Goal: Transaction & Acquisition: Purchase product/service

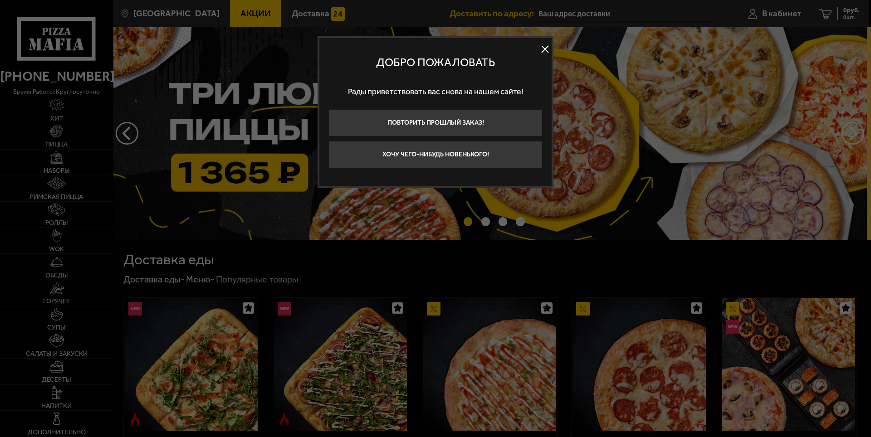
type input "[STREET_ADDRESS]"
click at [501, 158] on button "Хочу чего-нибудь новенького!" at bounding box center [435, 154] width 214 height 27
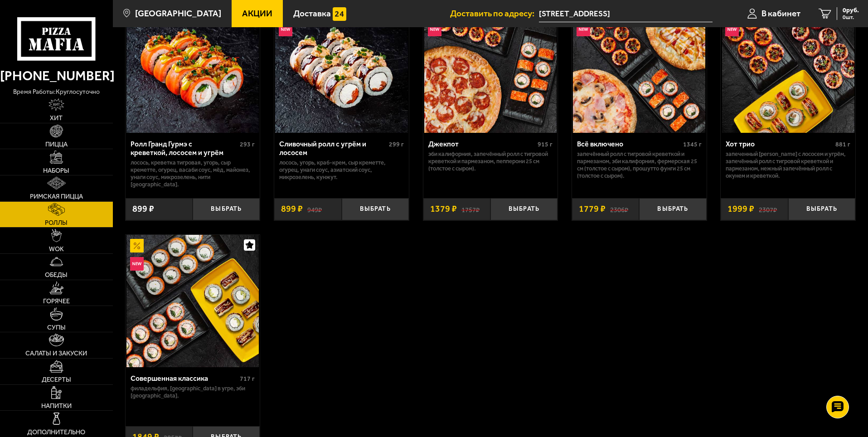
scroll to position [453, 0]
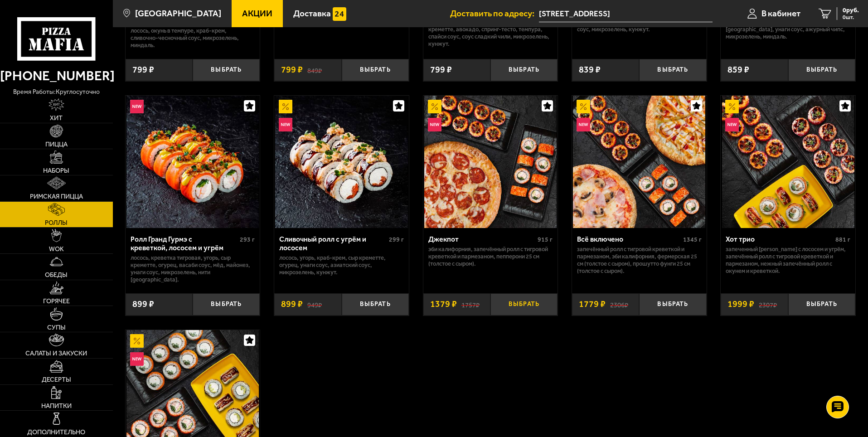
click at [509, 299] on button "Выбрать" at bounding box center [524, 304] width 67 height 22
click at [293, 14] on span "Доставка" at bounding box center [312, 13] width 38 height 9
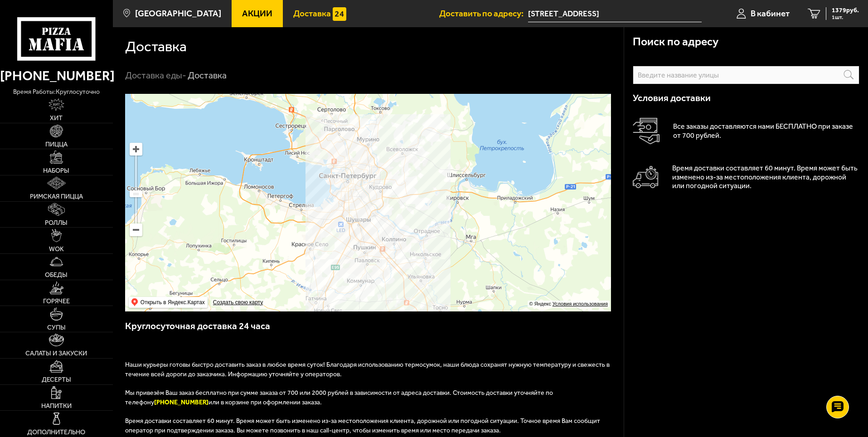
click at [293, 13] on span "Доставка" at bounding box center [312, 13] width 38 height 9
click at [250, 10] on span "Акции" at bounding box center [257, 13] width 30 height 9
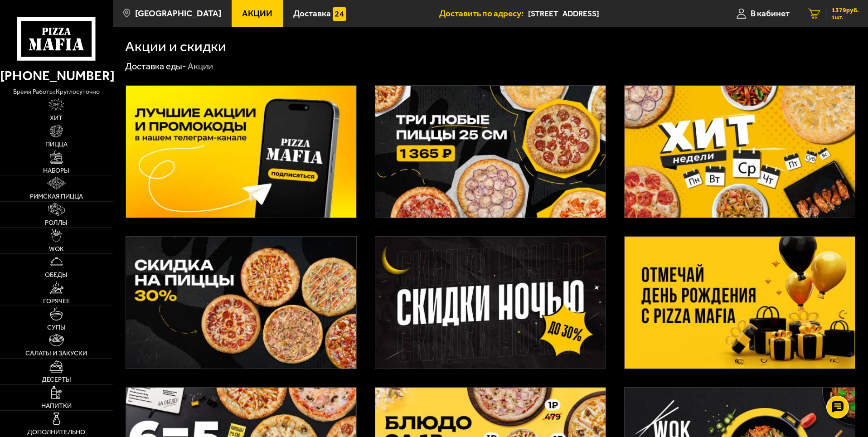
click at [849, 12] on span "1379 руб." at bounding box center [845, 10] width 27 height 6
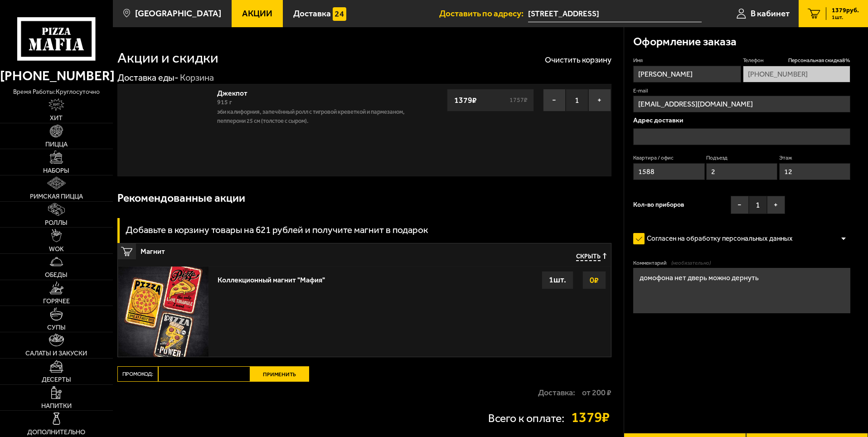
type input "[STREET_ADDRESS]"
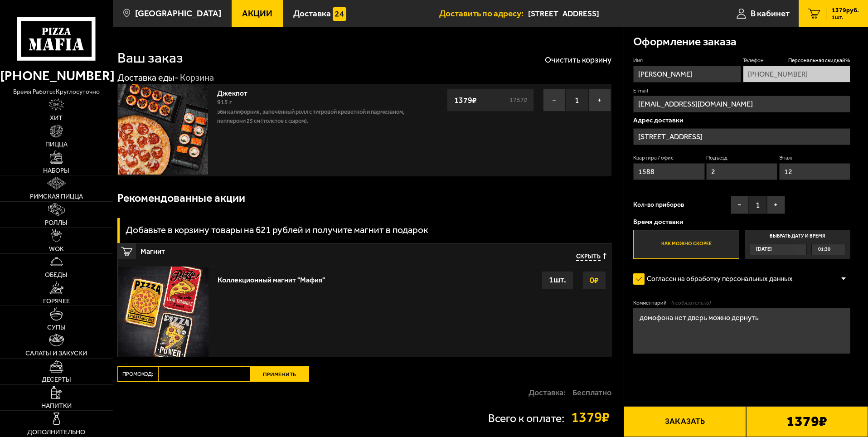
click at [560, 281] on div "1 шт." at bounding box center [558, 280] width 32 height 18
click at [768, 209] on button "+" at bounding box center [776, 205] width 18 height 18
click at [769, 209] on button "+" at bounding box center [776, 205] width 18 height 18
click at [824, 252] on span "01:30" at bounding box center [824, 249] width 12 height 10
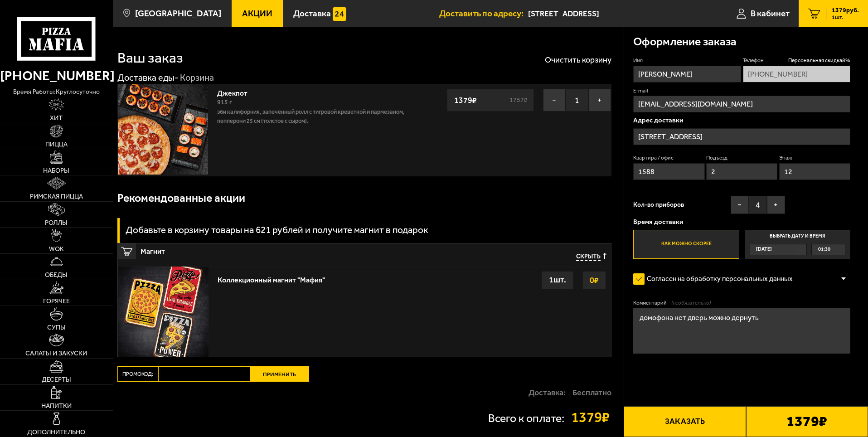
click at [0, 0] on input "Выбрать дату и время [DATE] 01:30" at bounding box center [0, 0] width 0 height 0
click at [839, 253] on div "01:30" at bounding box center [828, 249] width 33 height 10
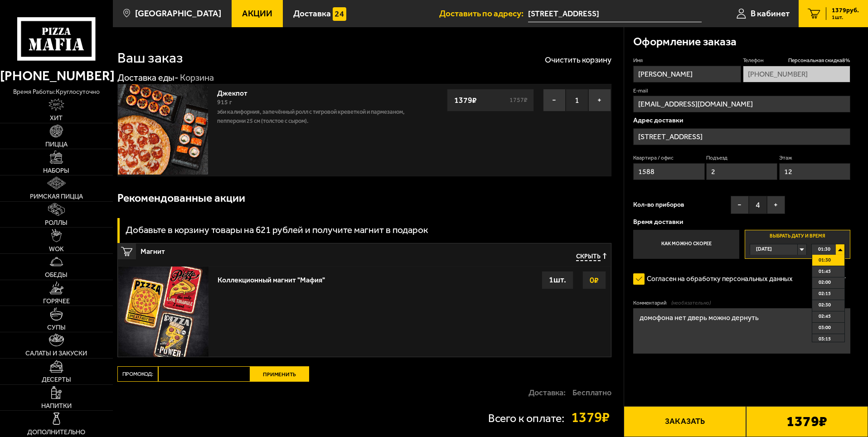
click at [842, 253] on div "01:30" at bounding box center [828, 249] width 33 height 10
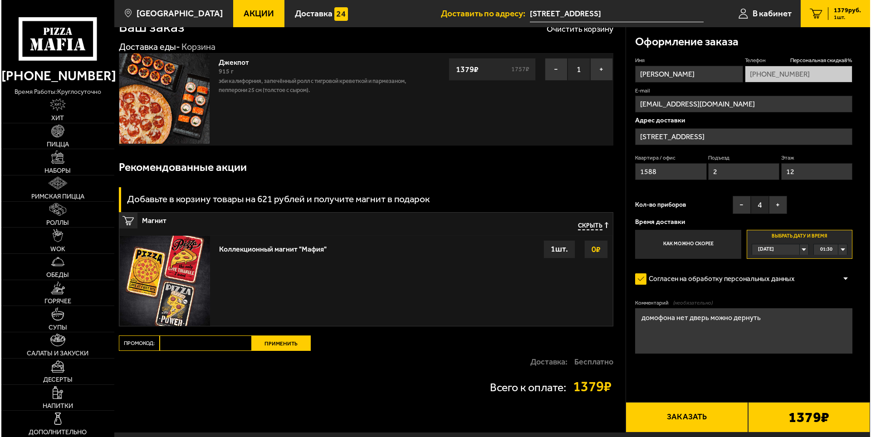
scroll to position [45, 0]
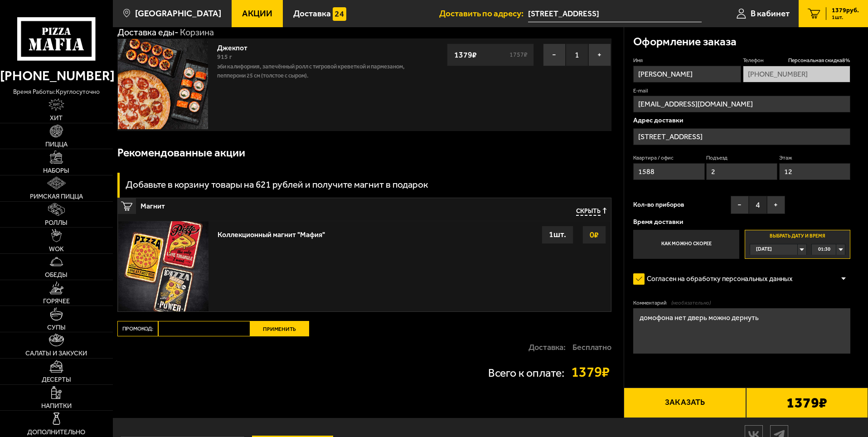
click at [690, 407] on button "Заказать" at bounding box center [685, 403] width 122 height 31
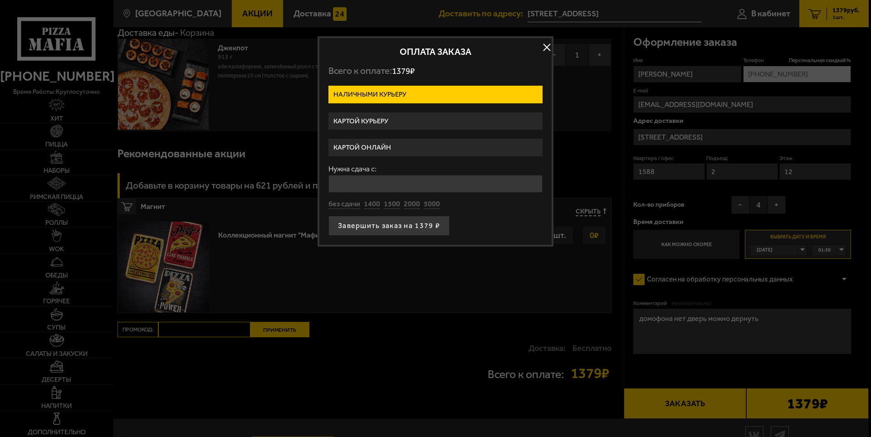
click at [389, 142] on label "Картой онлайн" at bounding box center [435, 148] width 214 height 18
click at [0, 0] on input "Картой онлайн" at bounding box center [0, 0] width 0 height 0
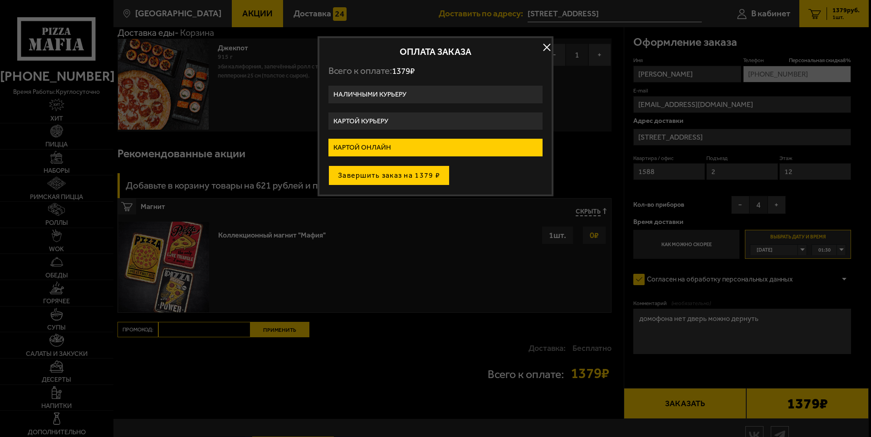
click at [395, 172] on button "Завершить заказ на 1379 ₽" at bounding box center [388, 176] width 121 height 20
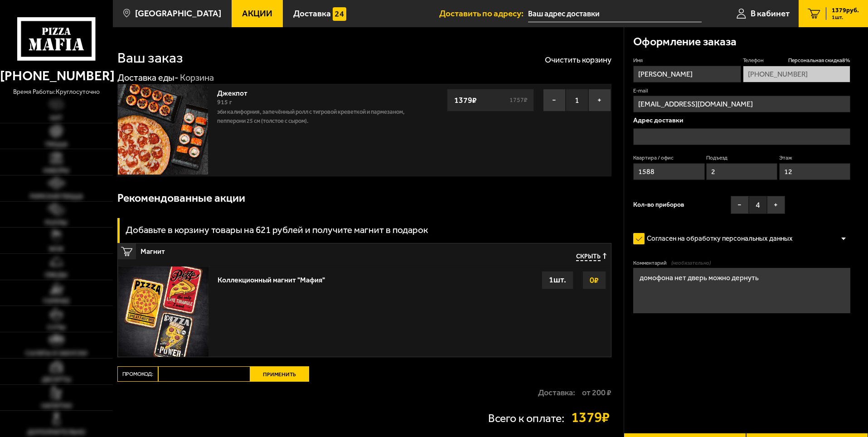
type input "[STREET_ADDRESS]"
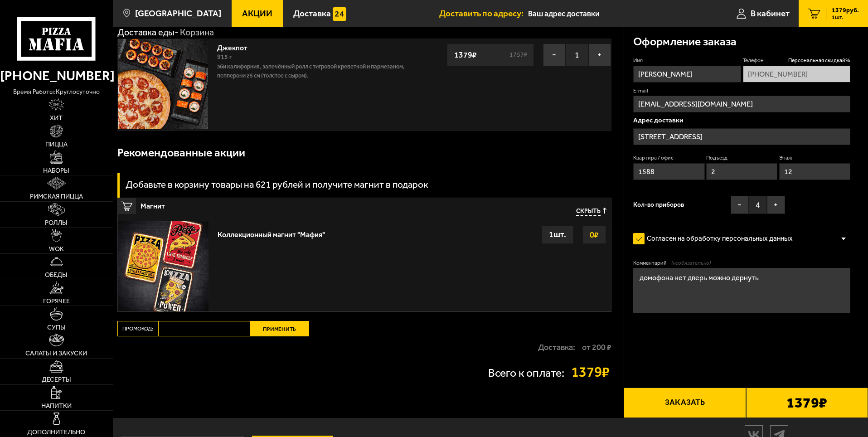
type input "[STREET_ADDRESS]"
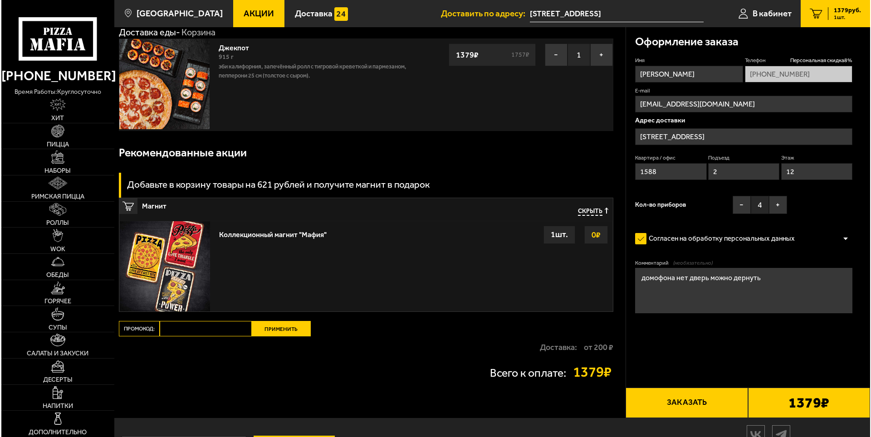
scroll to position [45, 0]
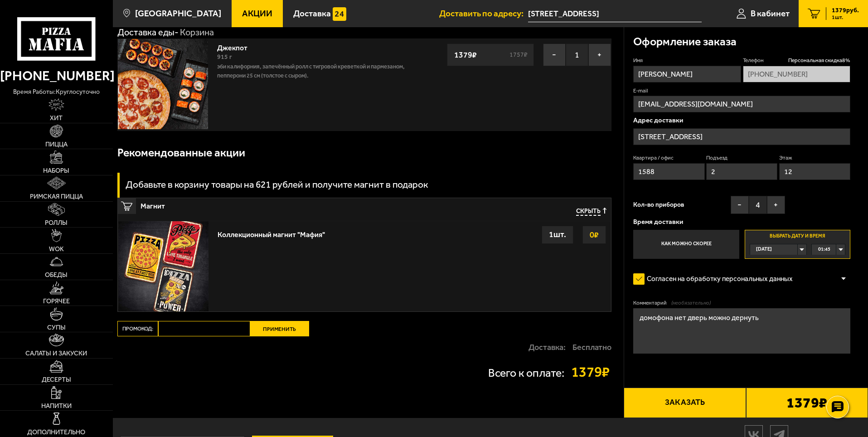
drag, startPoint x: 683, startPoint y: 397, endPoint x: 675, endPoint y: 399, distance: 7.8
click at [682, 397] on button "Заказать" at bounding box center [685, 403] width 122 height 31
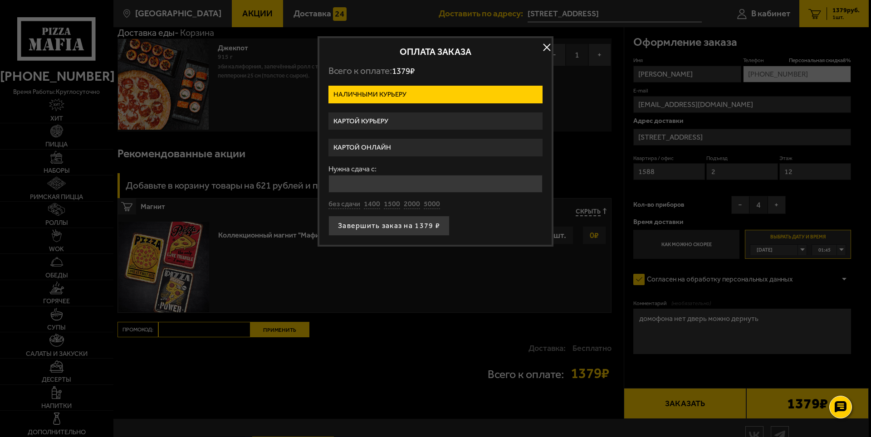
click at [385, 121] on label "Картой курьеру" at bounding box center [435, 121] width 214 height 18
click at [0, 0] on input "Картой курьеру" at bounding box center [0, 0] width 0 height 0
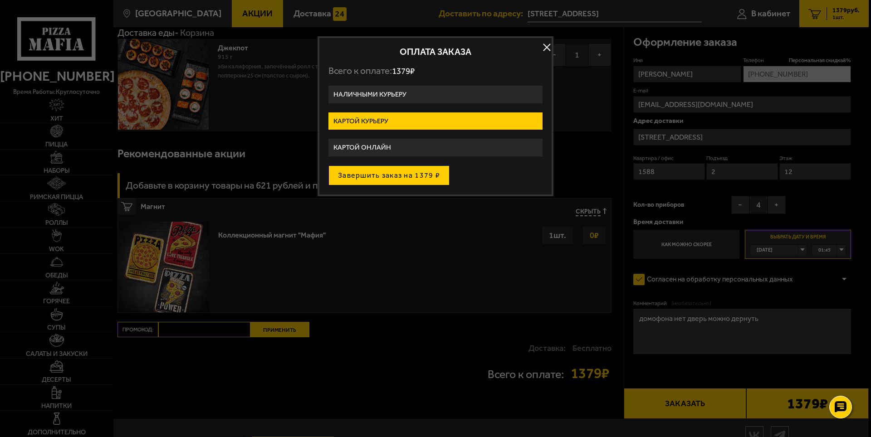
click at [394, 180] on button "Завершить заказ на 1379 ₽" at bounding box center [388, 176] width 121 height 20
